Goal: Task Accomplishment & Management: Use online tool/utility

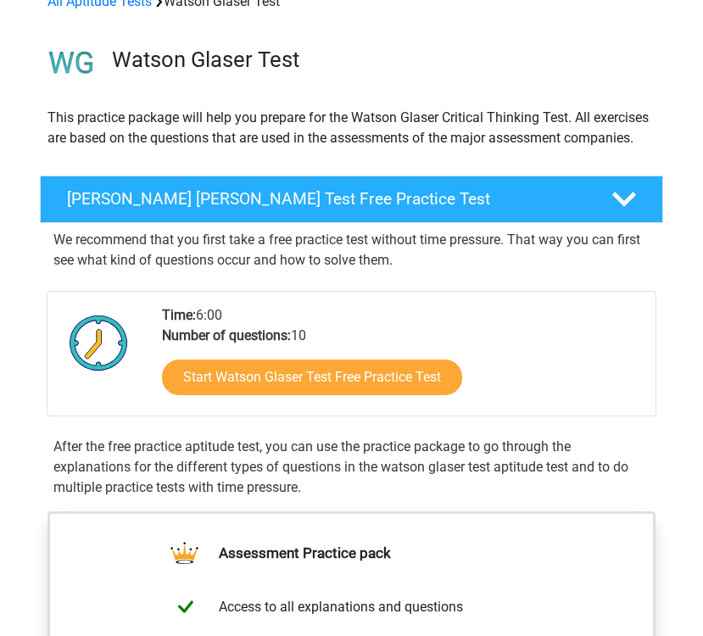
scroll to position [126, 0]
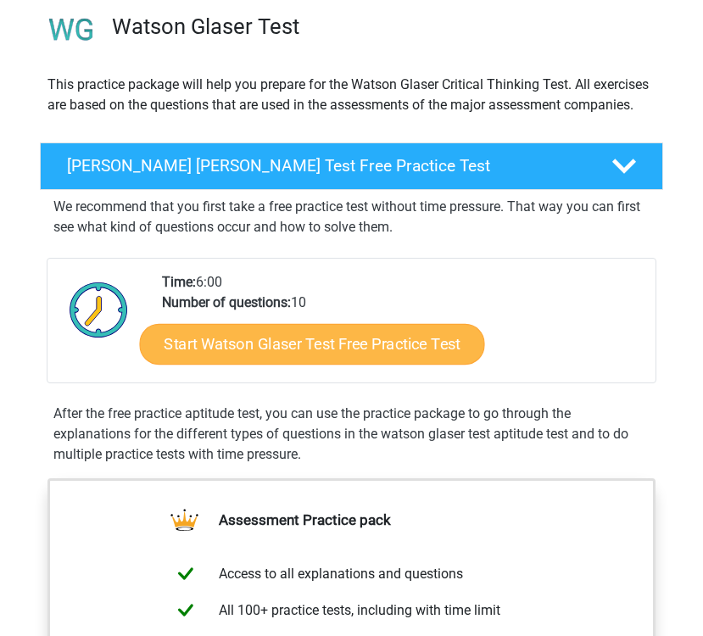
click at [270, 332] on link "Start Watson Glaser Test Free Practice Test" at bounding box center [312, 344] width 345 height 41
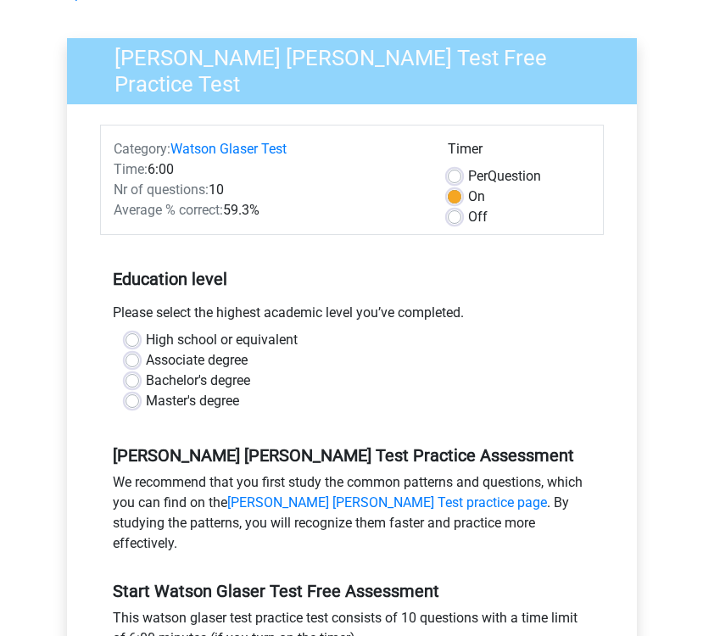
scroll to position [107, 0]
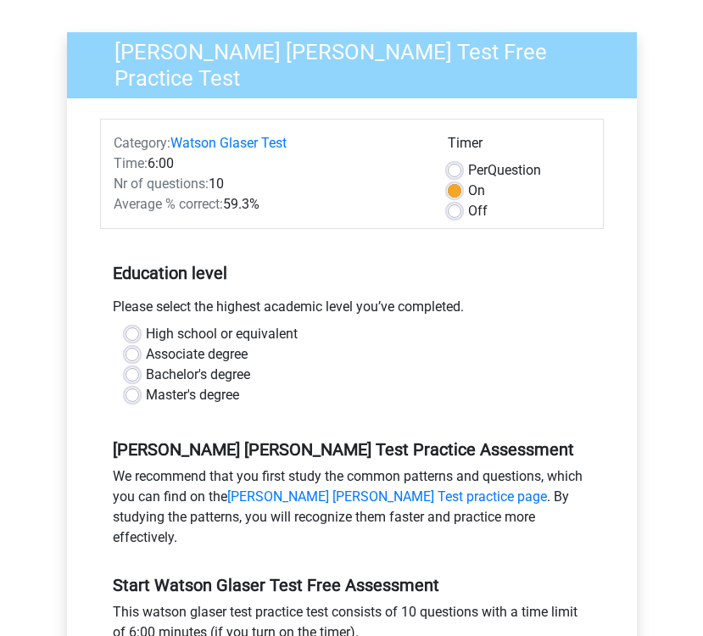
click at [142, 326] on div "High school or equivalent" at bounding box center [351, 334] width 453 height 20
click at [146, 326] on label "High school or equivalent" at bounding box center [222, 334] width 152 height 20
click at [135, 326] on input "High school or equivalent" at bounding box center [132, 332] width 14 height 17
radio input "true"
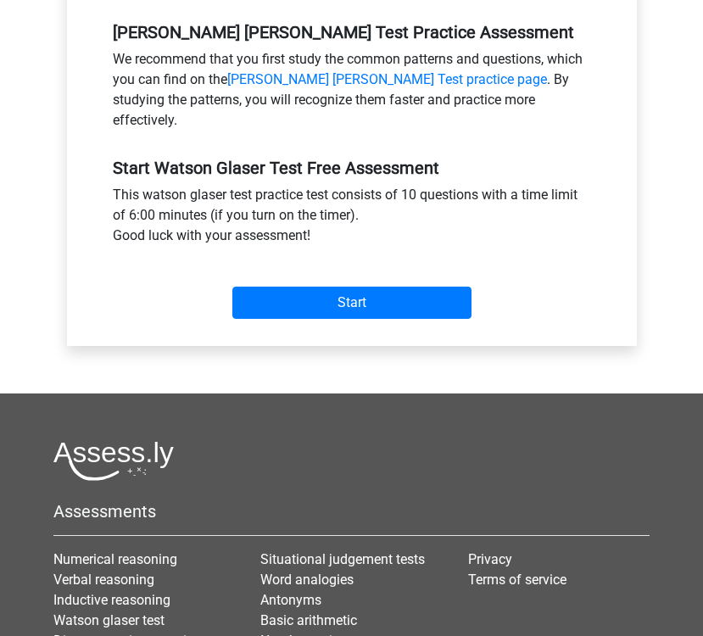
scroll to position [525, 0]
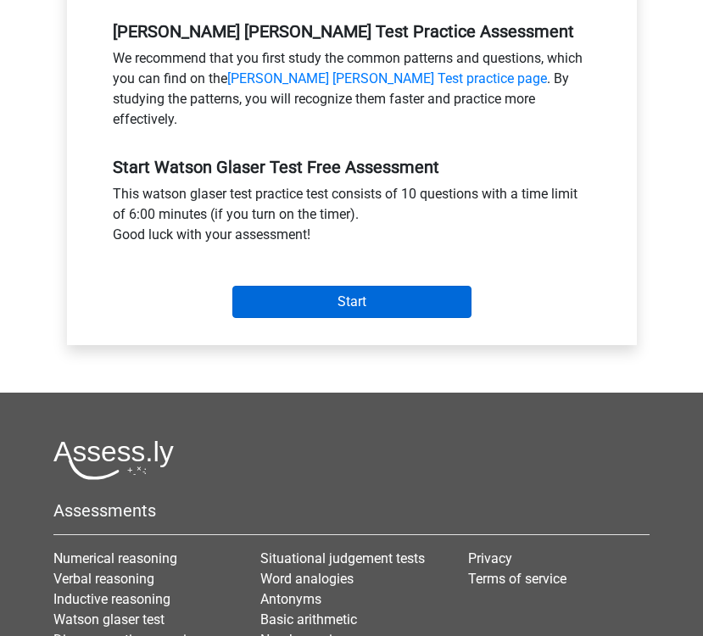
click at [426, 286] on input "Start" at bounding box center [351, 302] width 239 height 32
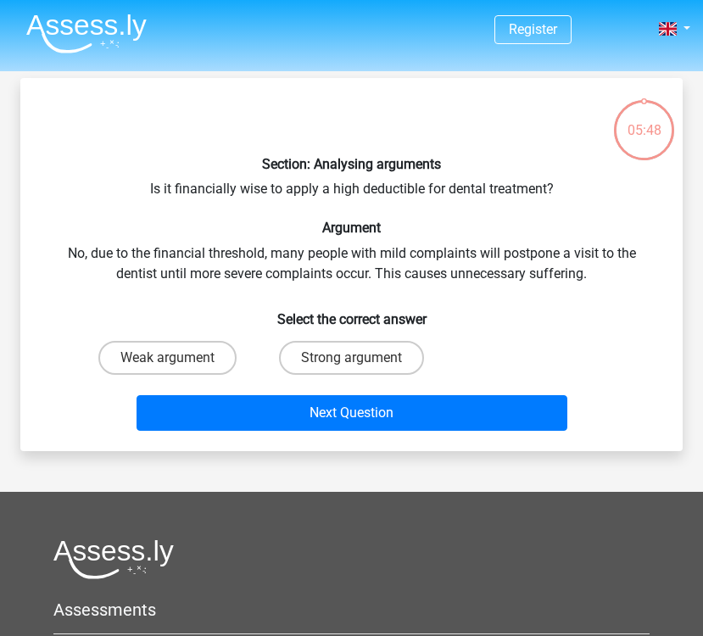
click at [498, 348] on div "Weak argument Strong argument" at bounding box center [351, 357] width 552 height 47
click at [372, 372] on label "Strong argument" at bounding box center [351, 358] width 145 height 34
click at [363, 369] on input "Strong argument" at bounding box center [357, 363] width 11 height 11
radio input "true"
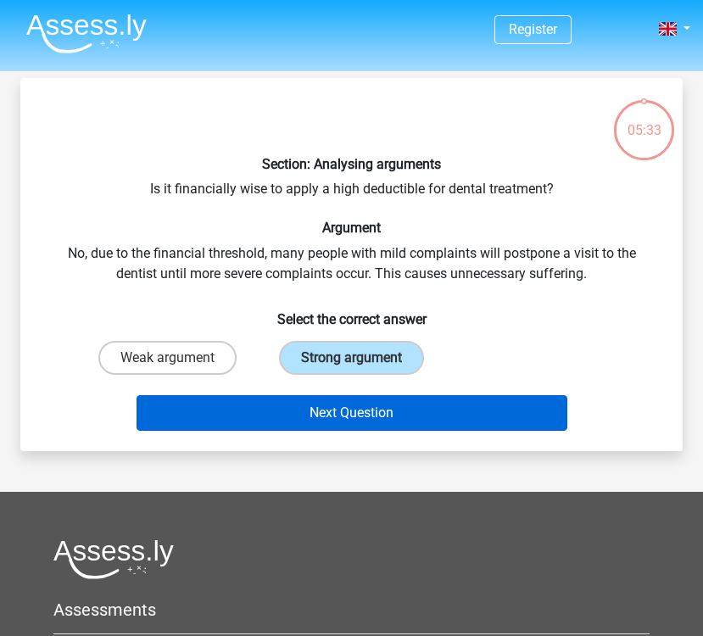
click at [372, 400] on button "Next Question" at bounding box center [352, 413] width 431 height 36
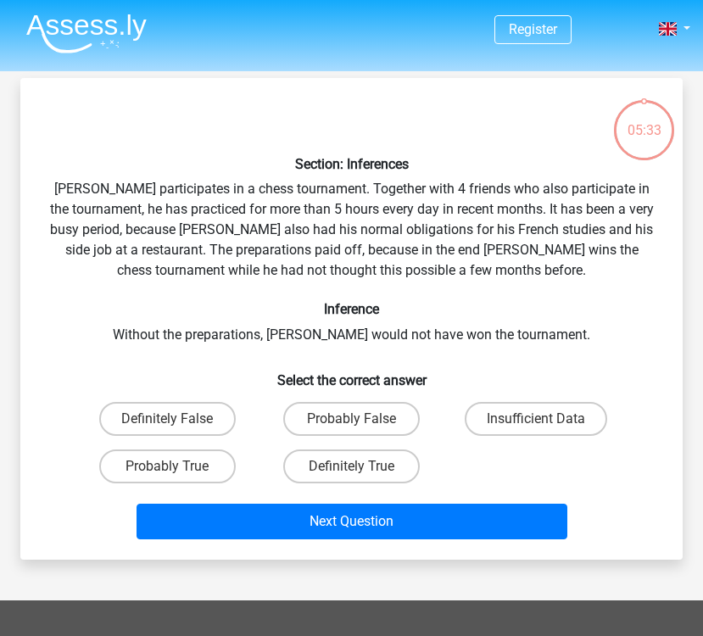
scroll to position [78, 0]
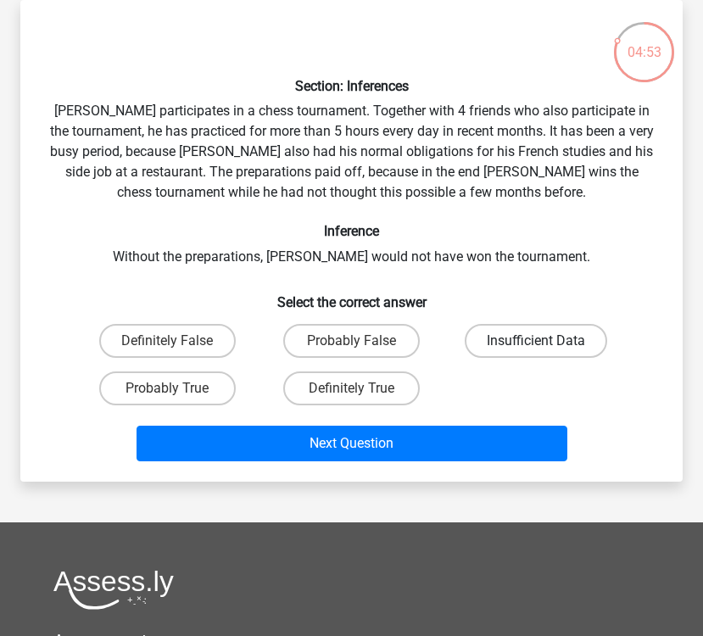
click at [565, 341] on label "Insufficient Data" at bounding box center [536, 341] width 142 height 34
click at [547, 341] on input "Insufficient Data" at bounding box center [541, 346] width 11 height 11
radio input "true"
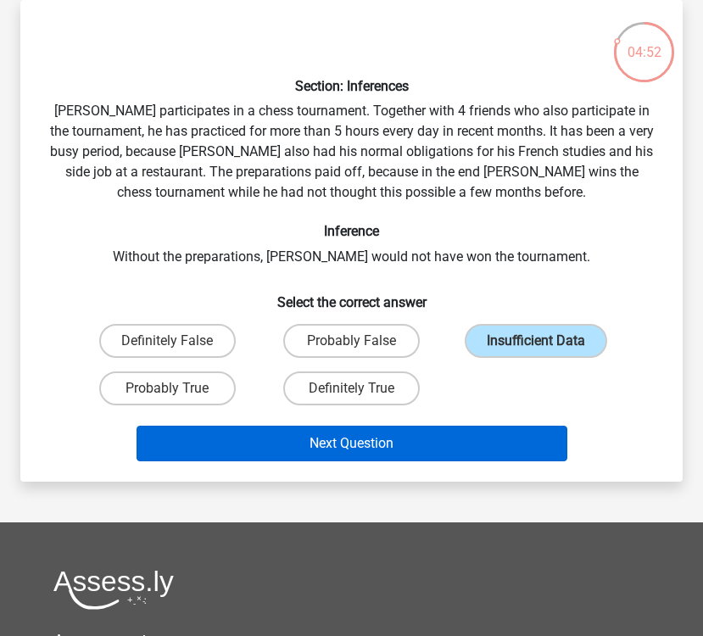
click at [530, 430] on button "Next Question" at bounding box center [352, 444] width 431 height 36
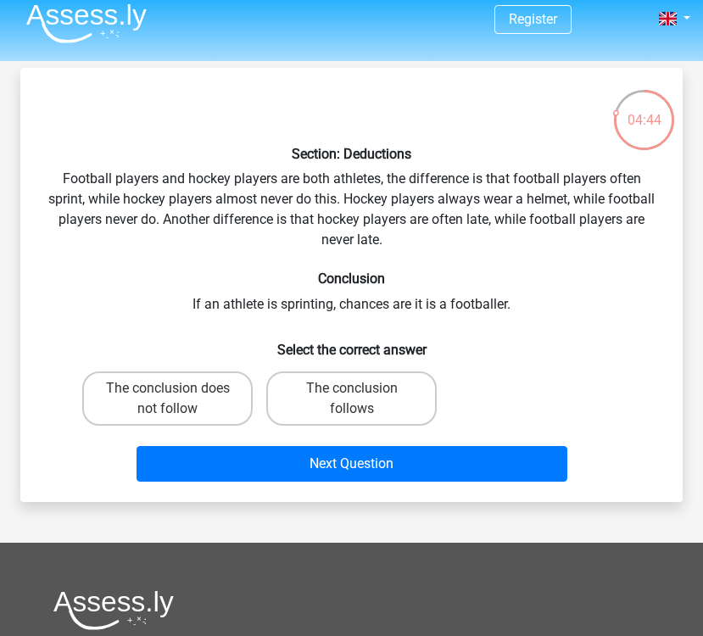
scroll to position [-1, 0]
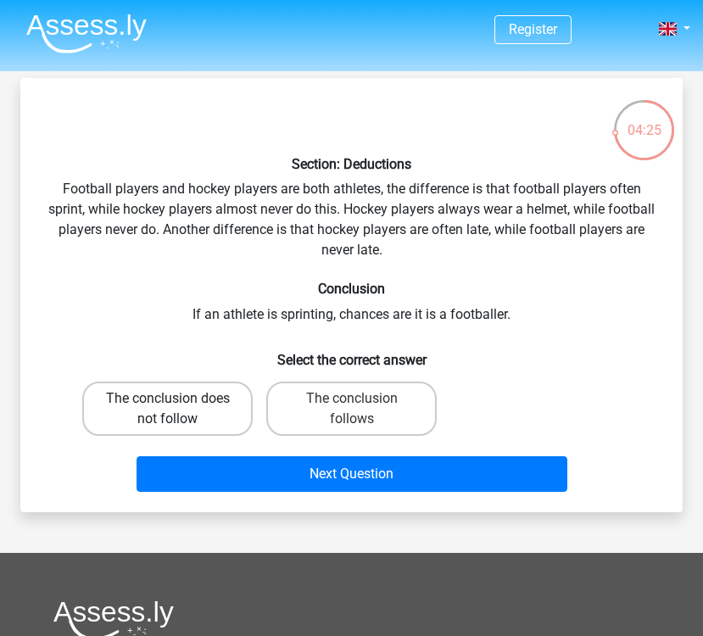
click at [220, 412] on label "The conclusion does not follow" at bounding box center [167, 409] width 170 height 54
click at [179, 410] on input "The conclusion does not follow" at bounding box center [173, 404] width 11 height 11
radio input "true"
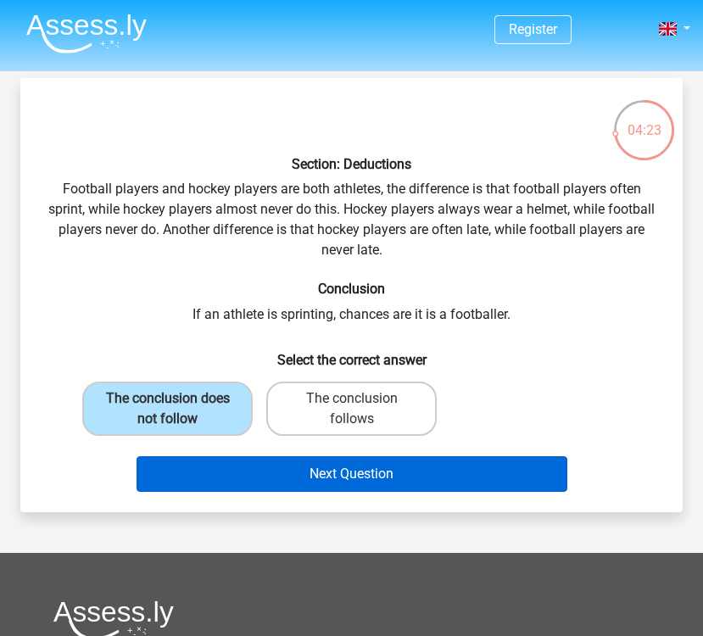
click at [472, 471] on button "Next Question" at bounding box center [352, 474] width 431 height 36
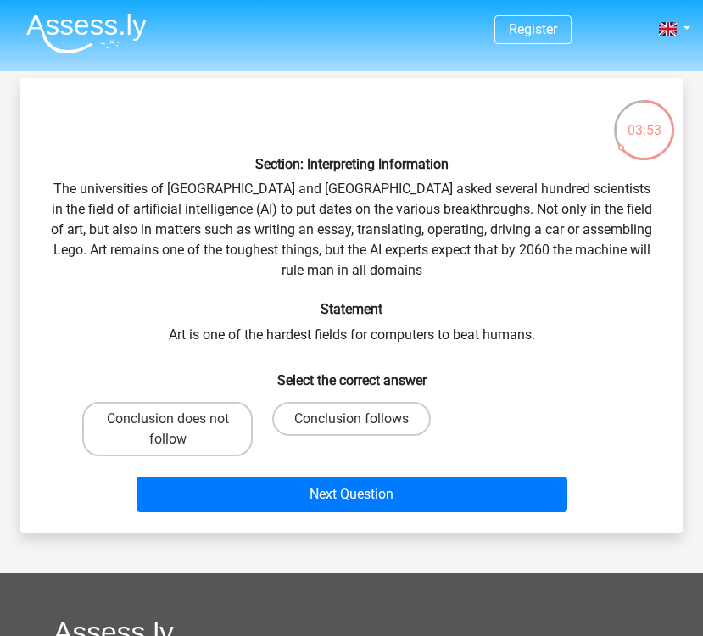
scroll to position [0, 0]
click at [624, 147] on div "03:52" at bounding box center [644, 117] width 64 height 64
click at [641, 122] on div "03:52" at bounding box center [644, 119] width 64 height 42
click at [656, 138] on div "03:51" at bounding box center [644, 119] width 64 height 42
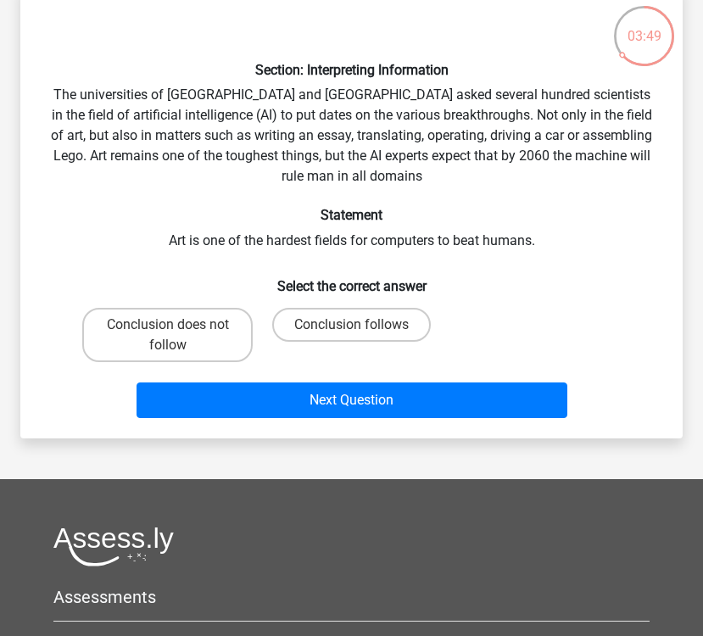
scroll to position [93, 0]
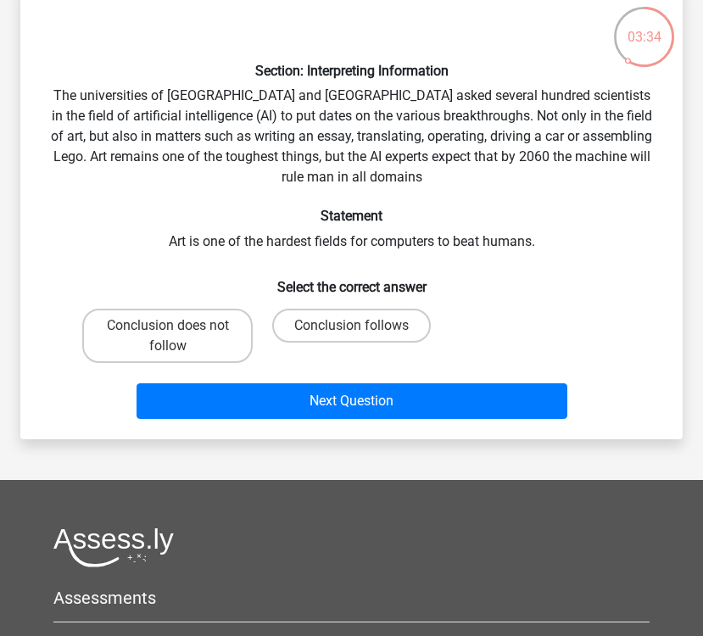
click at [355, 303] on div "Conclusion follows" at bounding box center [351, 336] width 184 height 68
click at [355, 317] on label "Conclusion follows" at bounding box center [351, 326] width 159 height 34
click at [355, 326] on input "Conclusion follows" at bounding box center [357, 331] width 11 height 11
radio input "true"
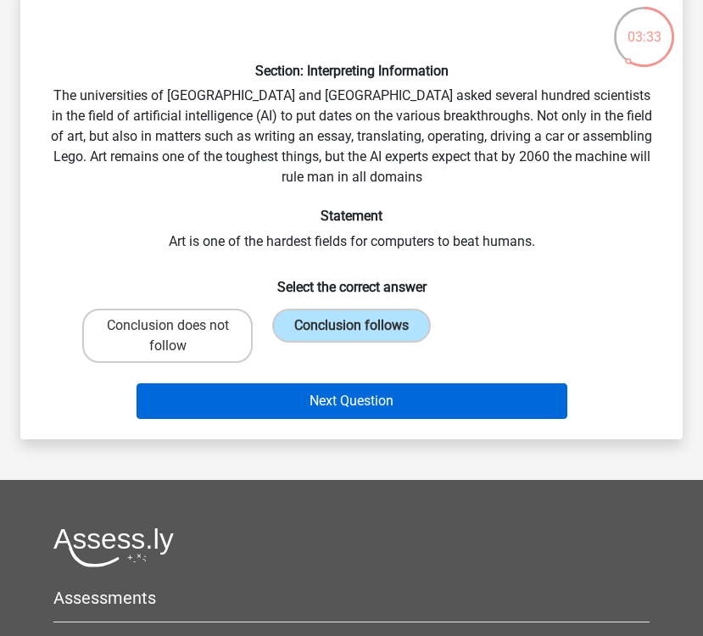
click at [355, 394] on button "Next Question" at bounding box center [352, 401] width 431 height 36
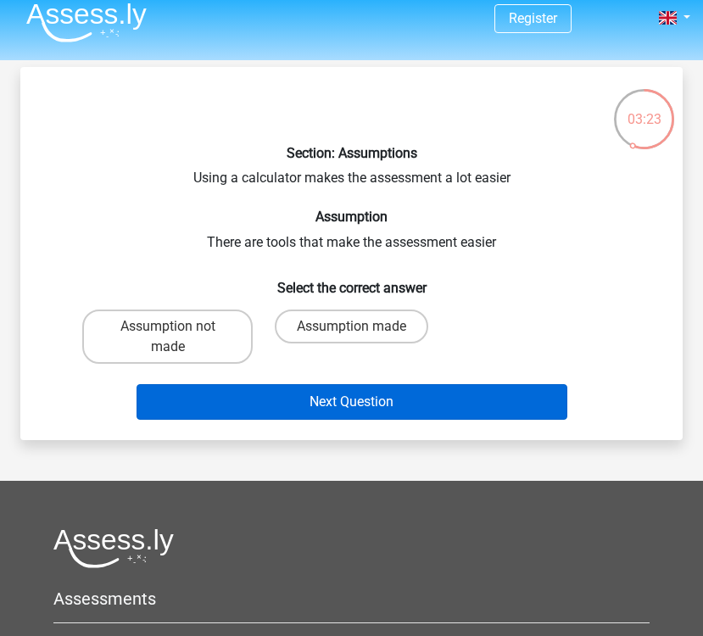
scroll to position [18, 0]
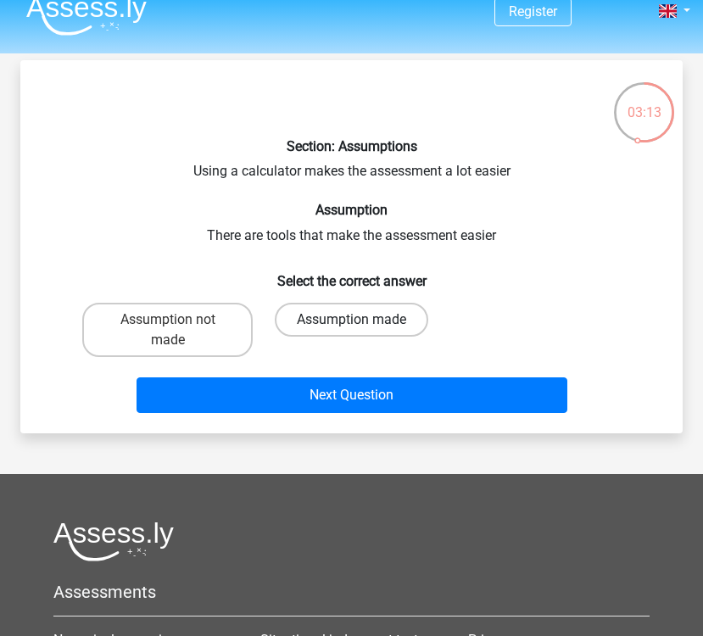
click at [333, 316] on label "Assumption made" at bounding box center [351, 320] width 153 height 34
click at [352, 320] on input "Assumption made" at bounding box center [357, 325] width 11 height 11
radio input "true"
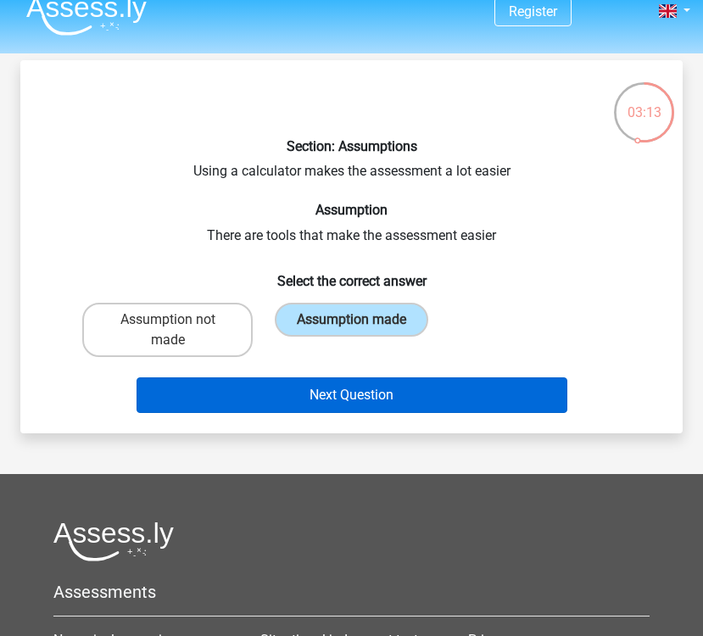
click at [324, 391] on button "Next Question" at bounding box center [352, 395] width 431 height 36
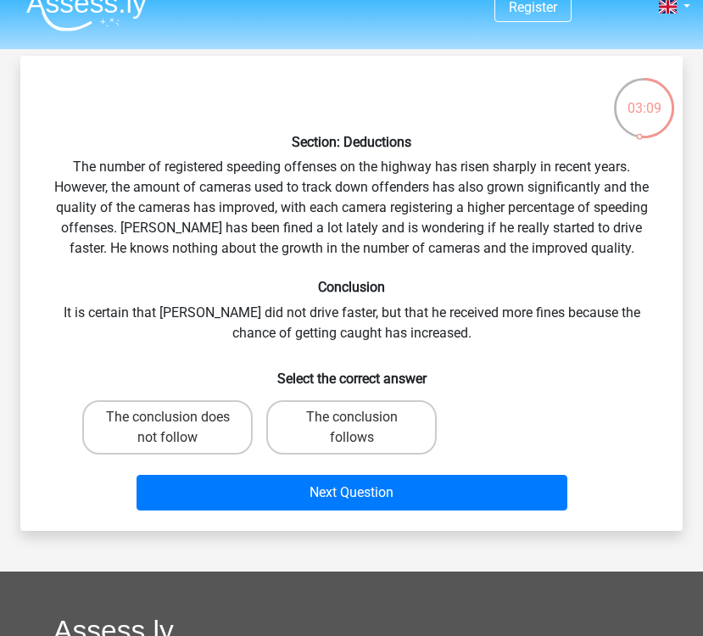
scroll to position [0, 0]
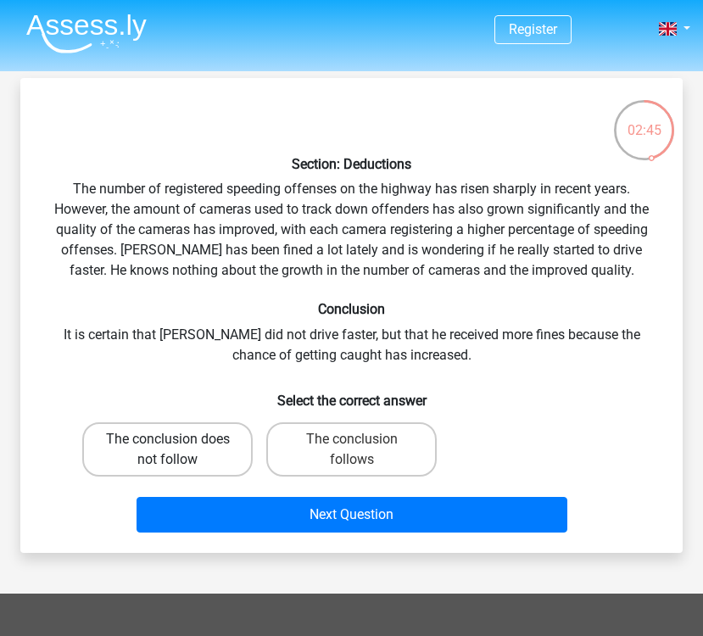
click at [228, 470] on label "The conclusion does not follow" at bounding box center [167, 449] width 170 height 54
click at [179, 450] on input "The conclusion does not follow" at bounding box center [173, 444] width 11 height 11
radio input "true"
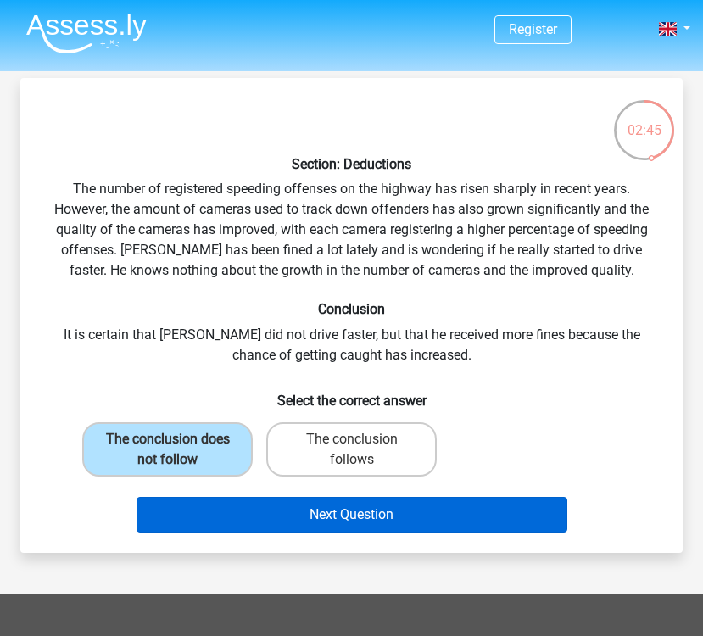
click at [246, 527] on button "Next Question" at bounding box center [352, 515] width 431 height 36
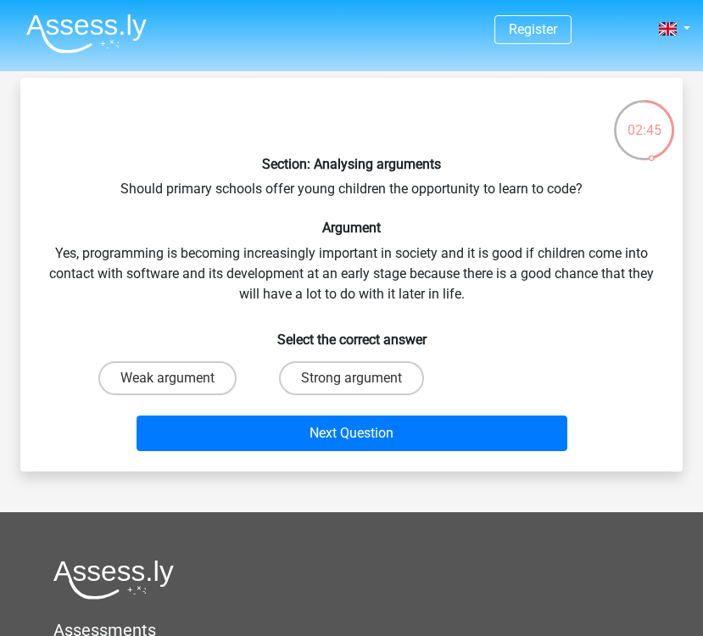
scroll to position [78, 0]
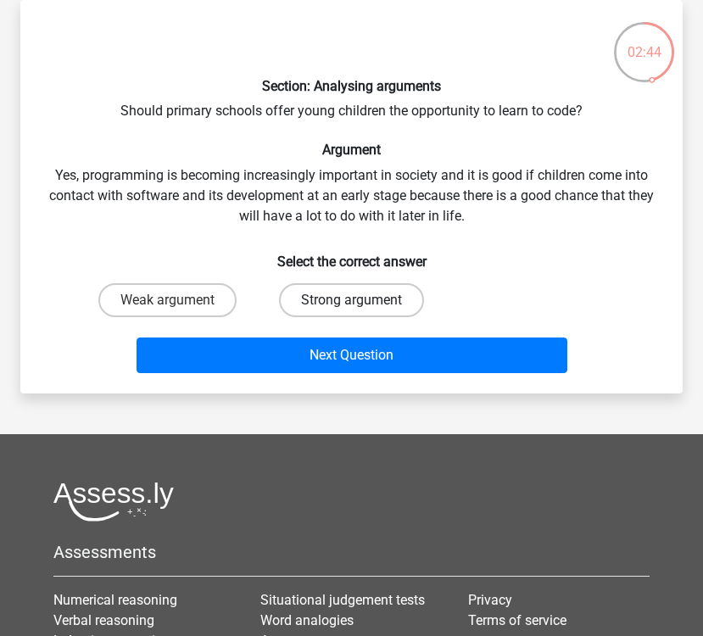
click at [399, 286] on label "Strong argument" at bounding box center [351, 300] width 145 height 34
click at [363, 300] on input "Strong argument" at bounding box center [357, 305] width 11 height 11
radio input "true"
click at [399, 326] on div "Next Question" at bounding box center [351, 352] width 608 height 56
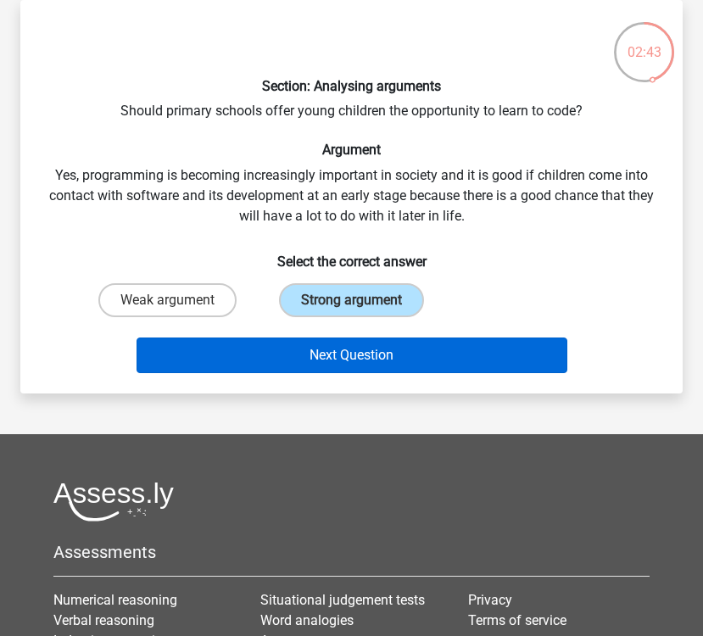
click at [399, 346] on button "Next Question" at bounding box center [352, 355] width 431 height 36
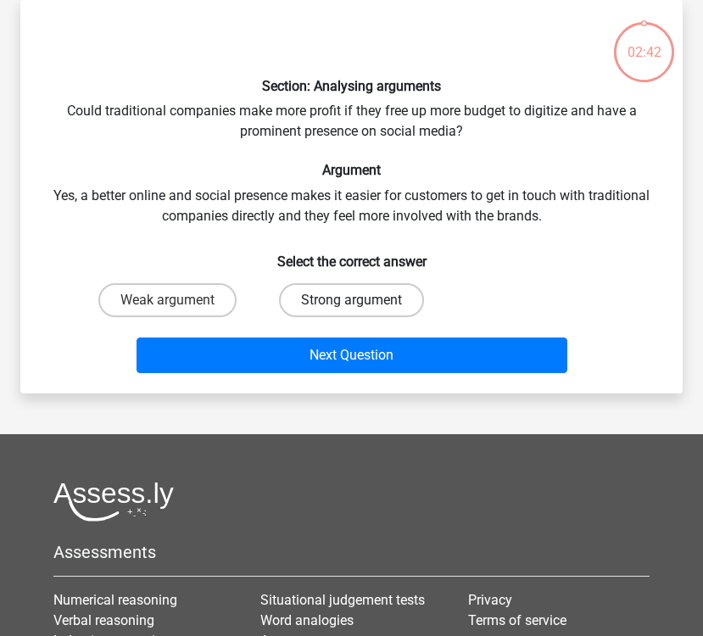
click at [302, 290] on label "Strong argument" at bounding box center [351, 300] width 145 height 34
click at [352, 300] on input "Strong argument" at bounding box center [357, 305] width 11 height 11
radio input "true"
click at [308, 334] on div "Next Question" at bounding box center [351, 352] width 608 height 56
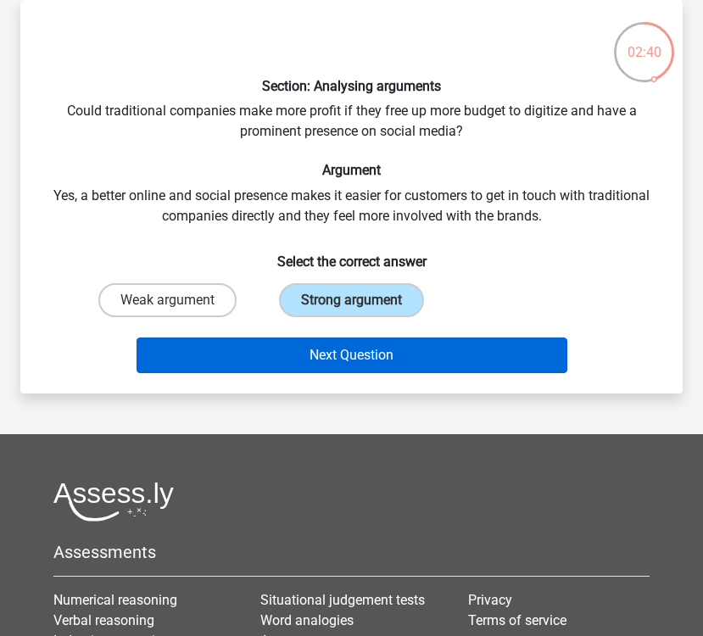
click at [288, 348] on button "Next Question" at bounding box center [352, 355] width 431 height 36
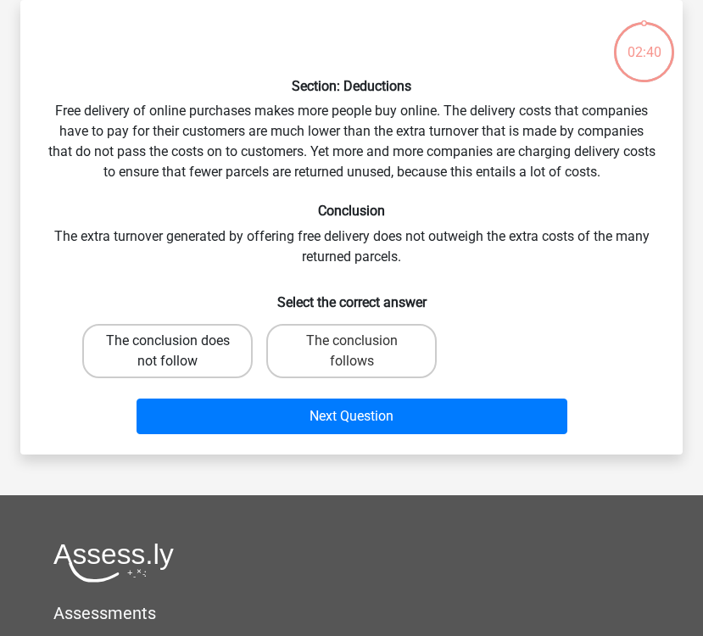
click at [198, 363] on label "The conclusion does not follow" at bounding box center [167, 351] width 170 height 54
click at [179, 352] on input "The conclusion does not follow" at bounding box center [173, 346] width 11 height 11
radio input "true"
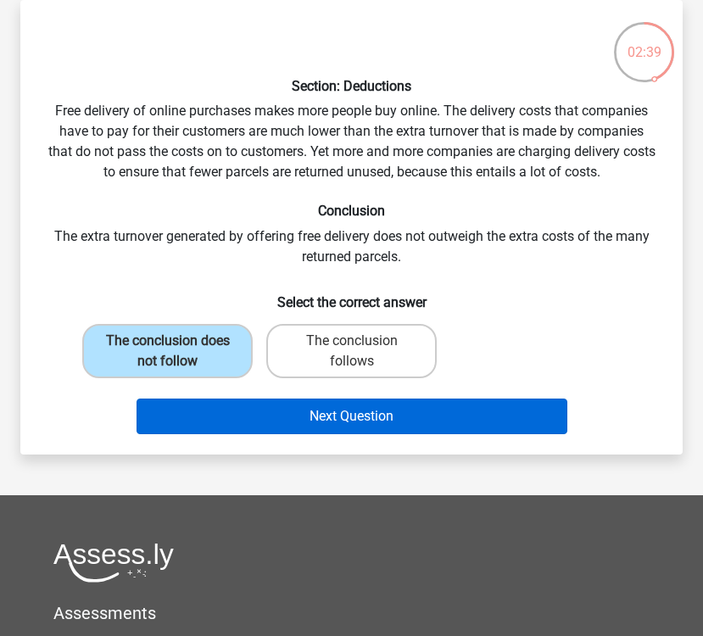
click at [207, 408] on button "Next Question" at bounding box center [352, 417] width 431 height 36
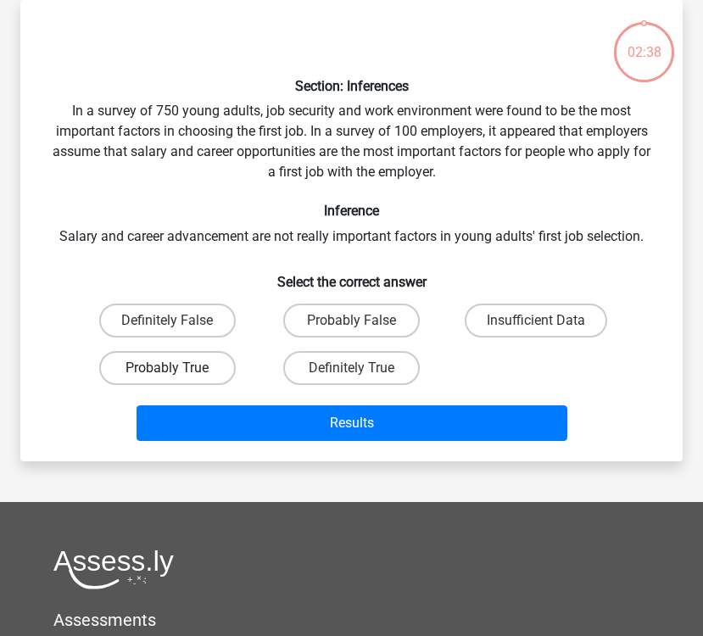
click at [187, 375] on label "Probably True" at bounding box center [167, 368] width 137 height 34
click at [179, 375] on input "Probably True" at bounding box center [173, 373] width 11 height 11
radio input "true"
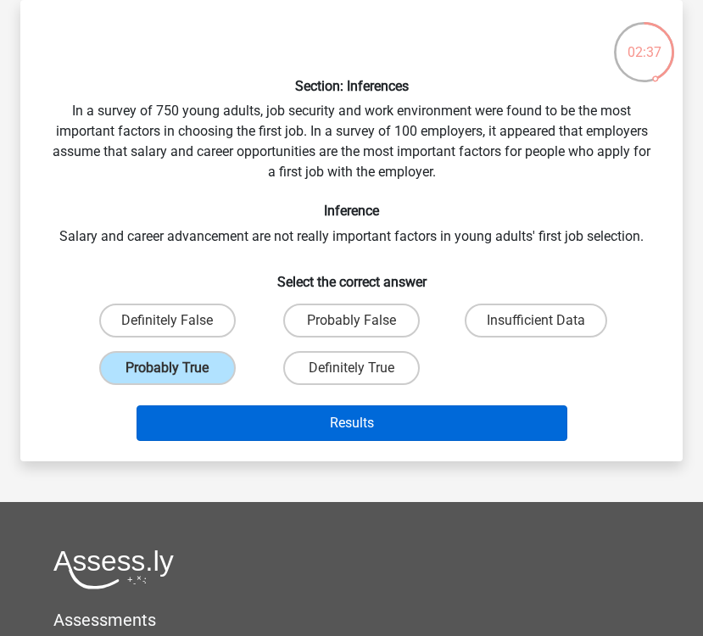
click at [194, 419] on button "Results" at bounding box center [352, 423] width 431 height 36
